Goal: Find specific page/section: Find specific page/section

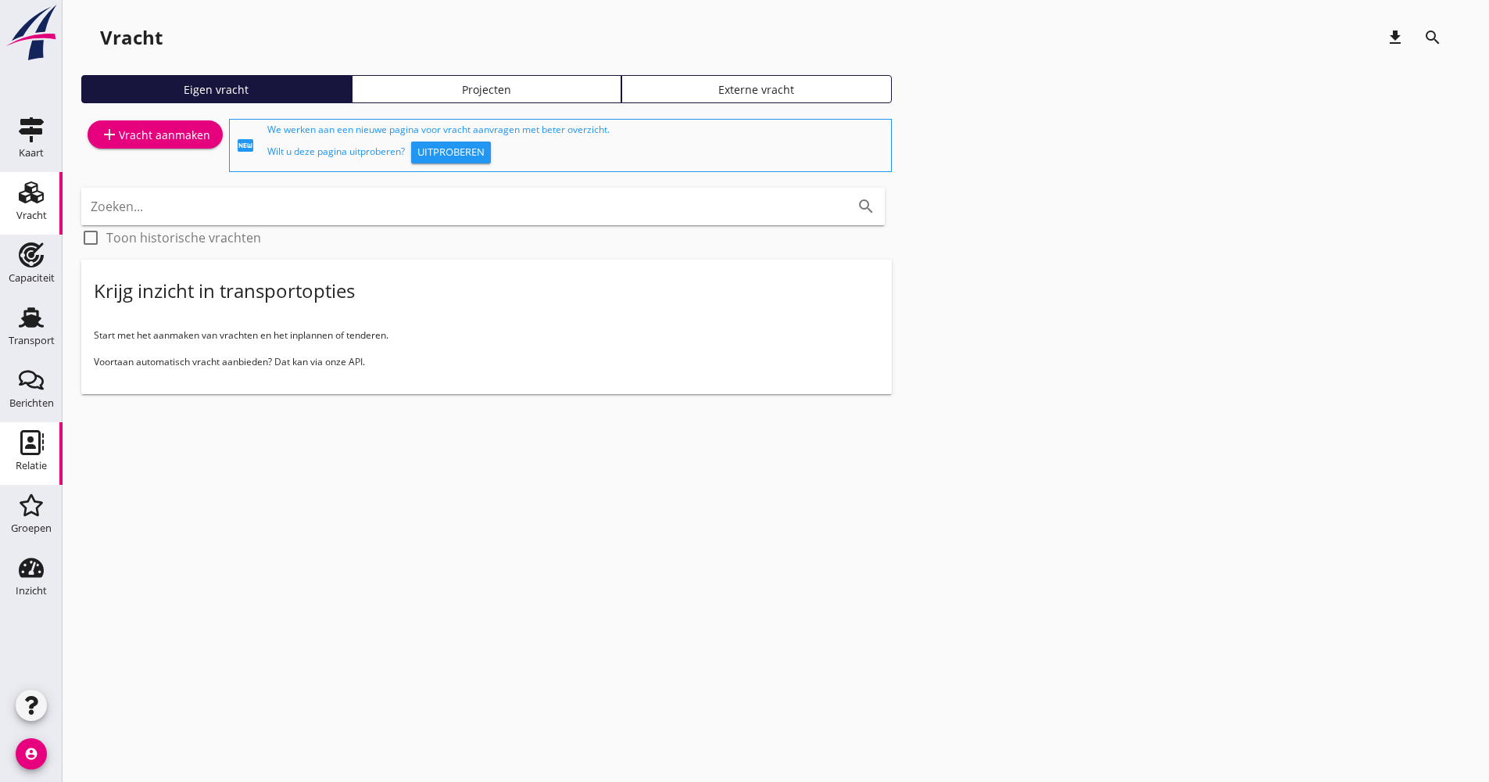
click at [34, 474] on div "Relatie" at bounding box center [31, 466] width 31 height 22
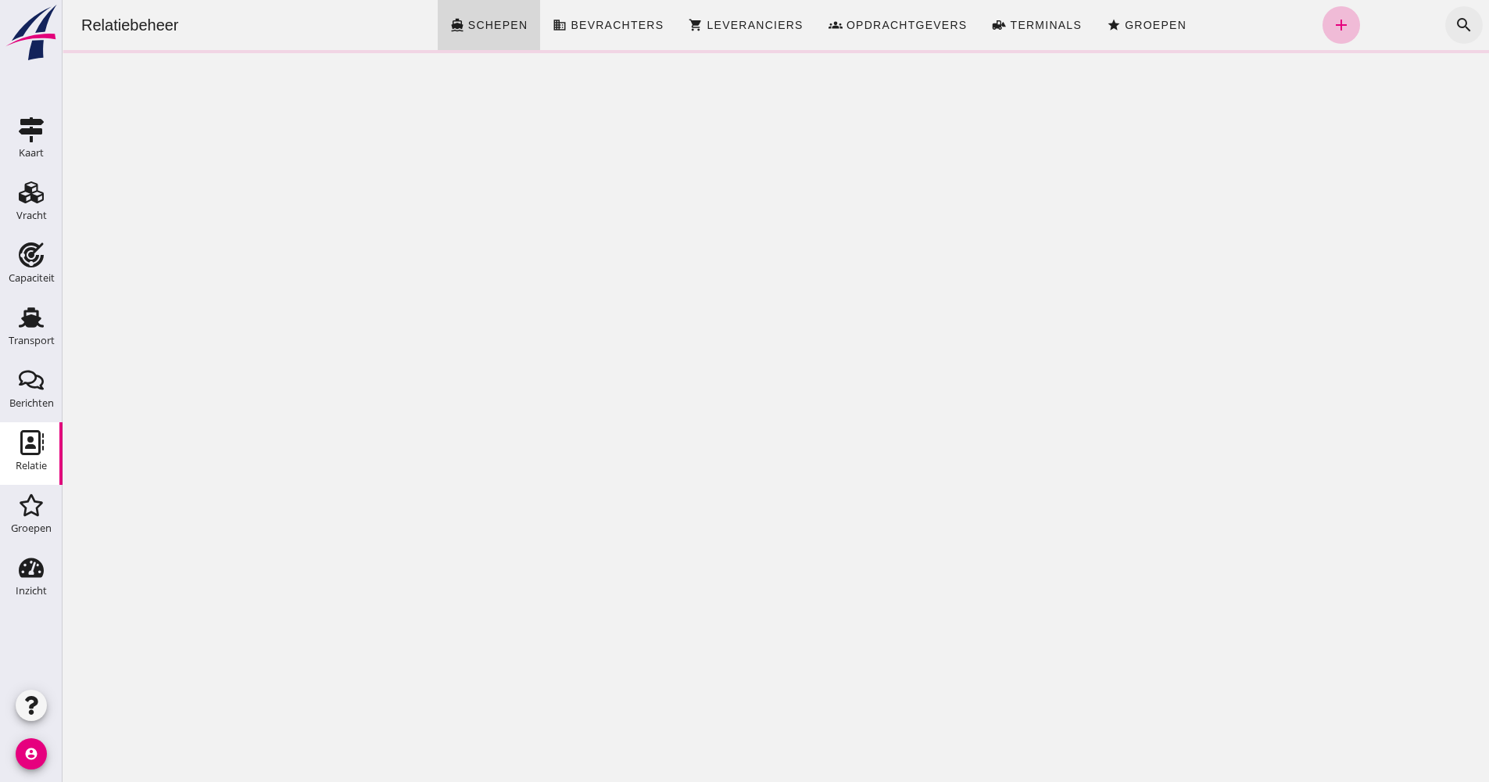
click at [1455, 34] on icon "search" at bounding box center [1464, 25] width 19 height 19
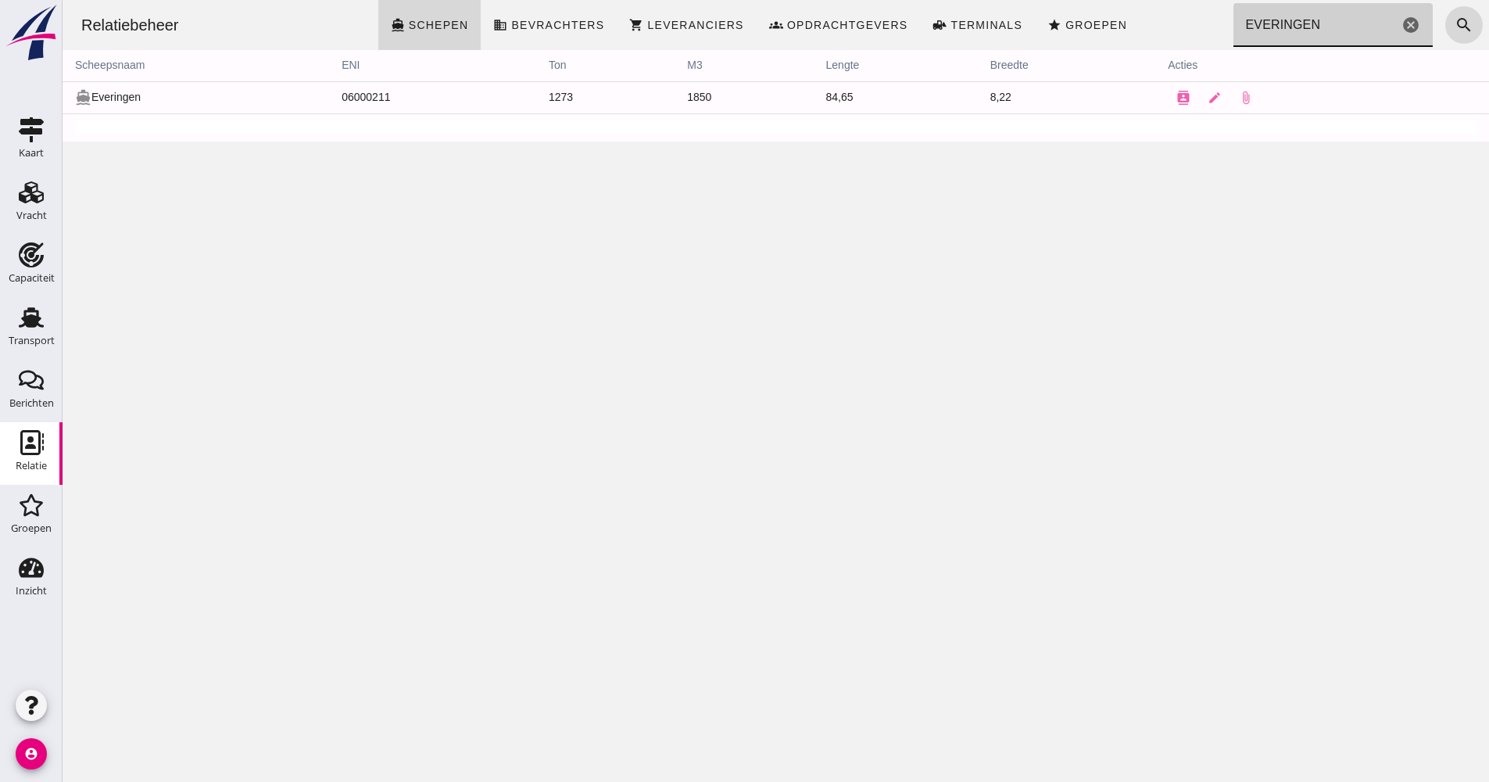
drag, startPoint x: 1296, startPoint y: 29, endPoint x: 1209, endPoint y: 23, distance: 86.9
click at [1209, 23] on div "Relatiebeheer directions_boat Schepen business Bevrachters shopping_cart Levera…" at bounding box center [776, 25] width 1414 height 50
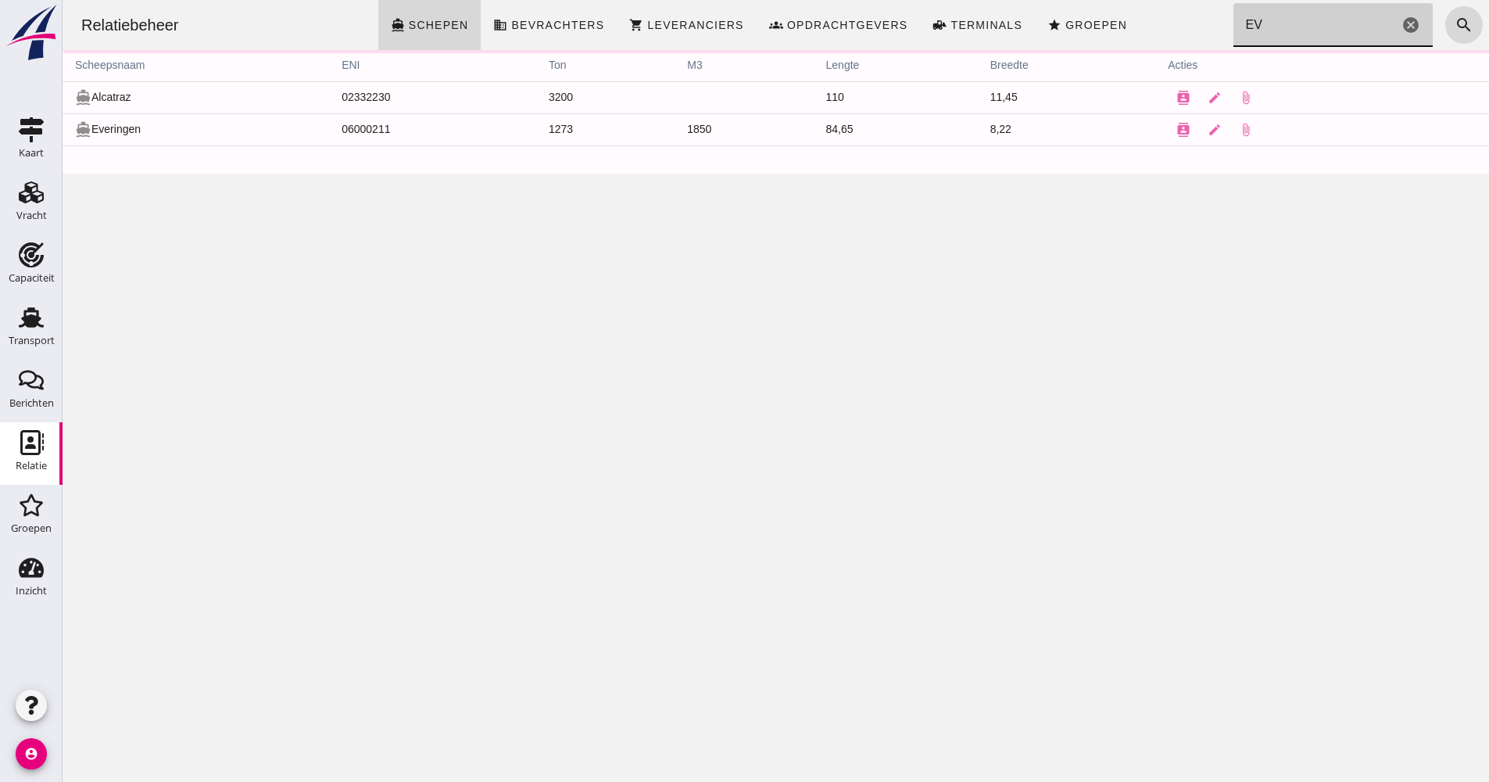
type input "E"
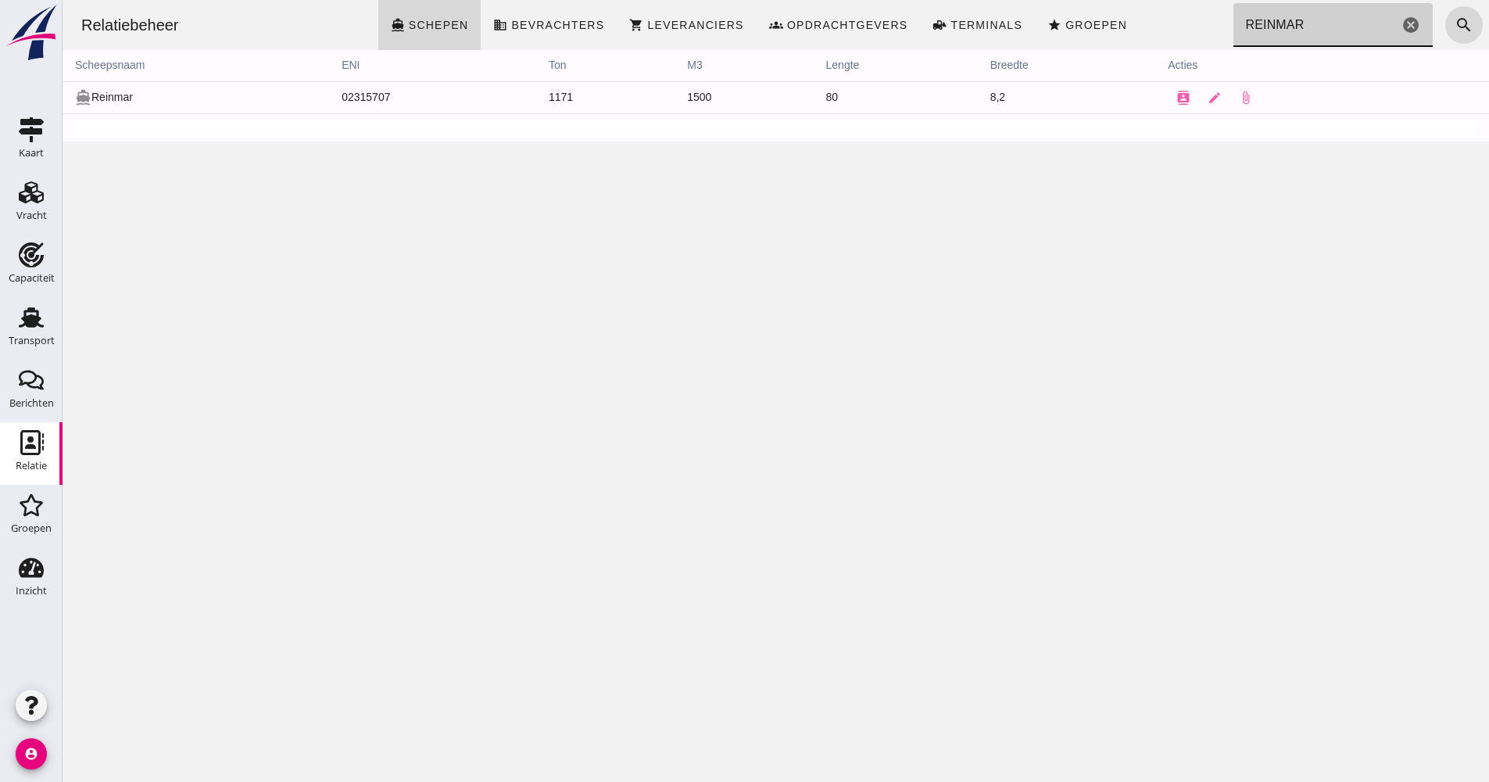
type input "REINMAR"
click at [407, 388] on div "Relatiebeheer directions_boat Schepen business Bevrachters shopping_cart Levera…" at bounding box center [776, 391] width 1426 height 782
